Goal: Obtain resource: Obtain resource

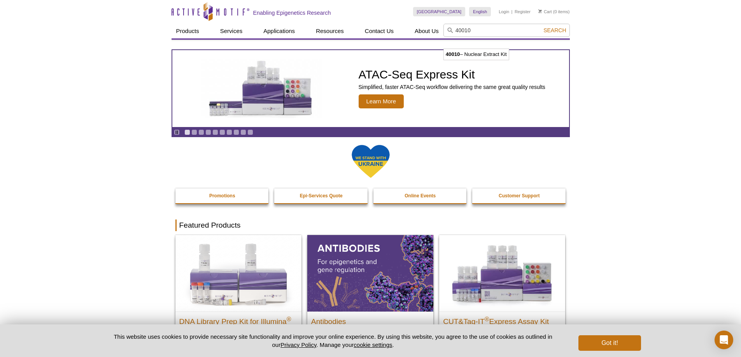
type input "40010"
click at [561, 30] on span "Search" at bounding box center [554, 30] width 23 height 6
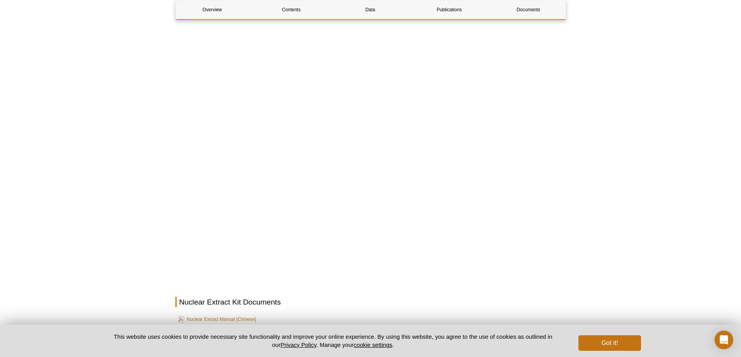
scroll to position [1244, 0]
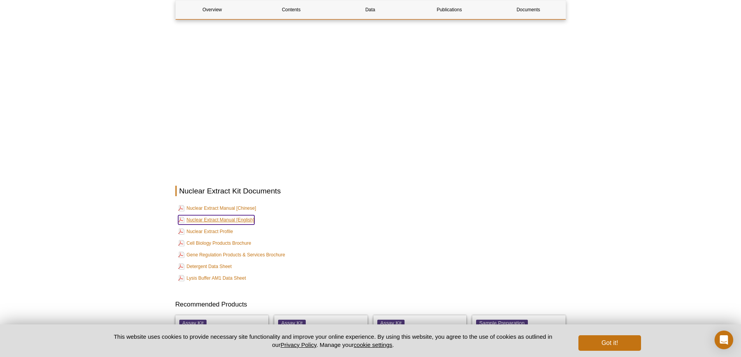
click at [220, 215] on link "Nuclear Extract Manual [English]" at bounding box center [216, 219] width 76 height 9
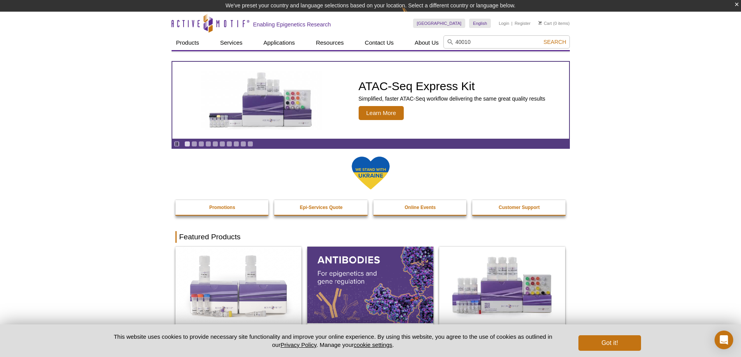
click at [541, 38] on button "Search" at bounding box center [554, 41] width 27 height 7
click at [476, 52] on li "40010 – Nuclear Extract Kit" at bounding box center [476, 54] width 65 height 11
type input "40010 – Nuclear Extract Kit"
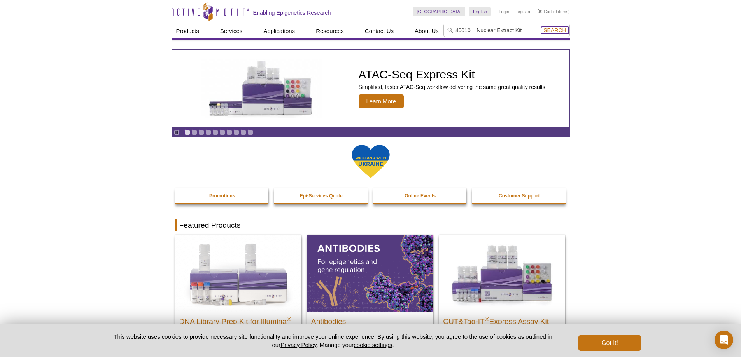
click at [552, 28] on span "Search" at bounding box center [554, 30] width 23 height 6
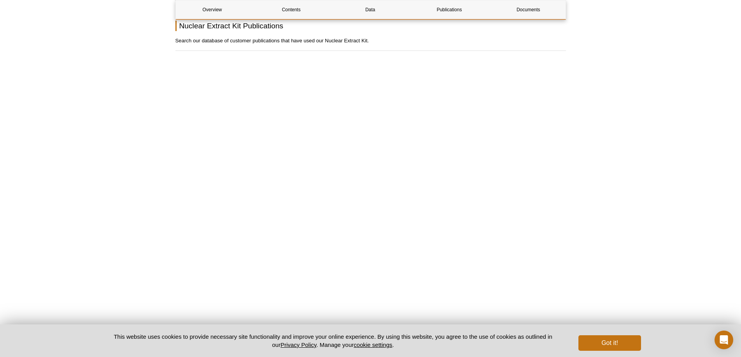
scroll to position [1205, 0]
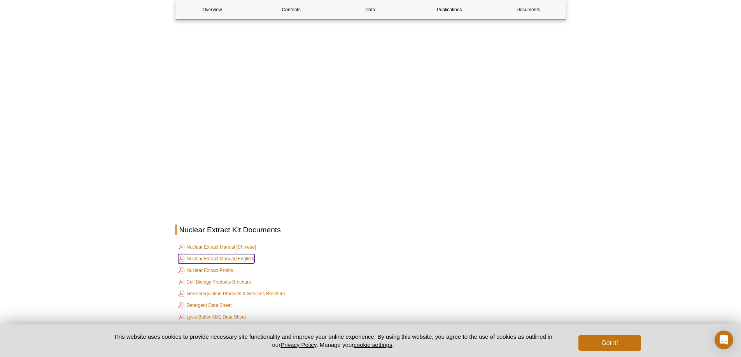
click at [226, 254] on link "Nuclear Extract Manual [English]" at bounding box center [216, 258] width 76 height 9
